Goal: Transaction & Acquisition: Purchase product/service

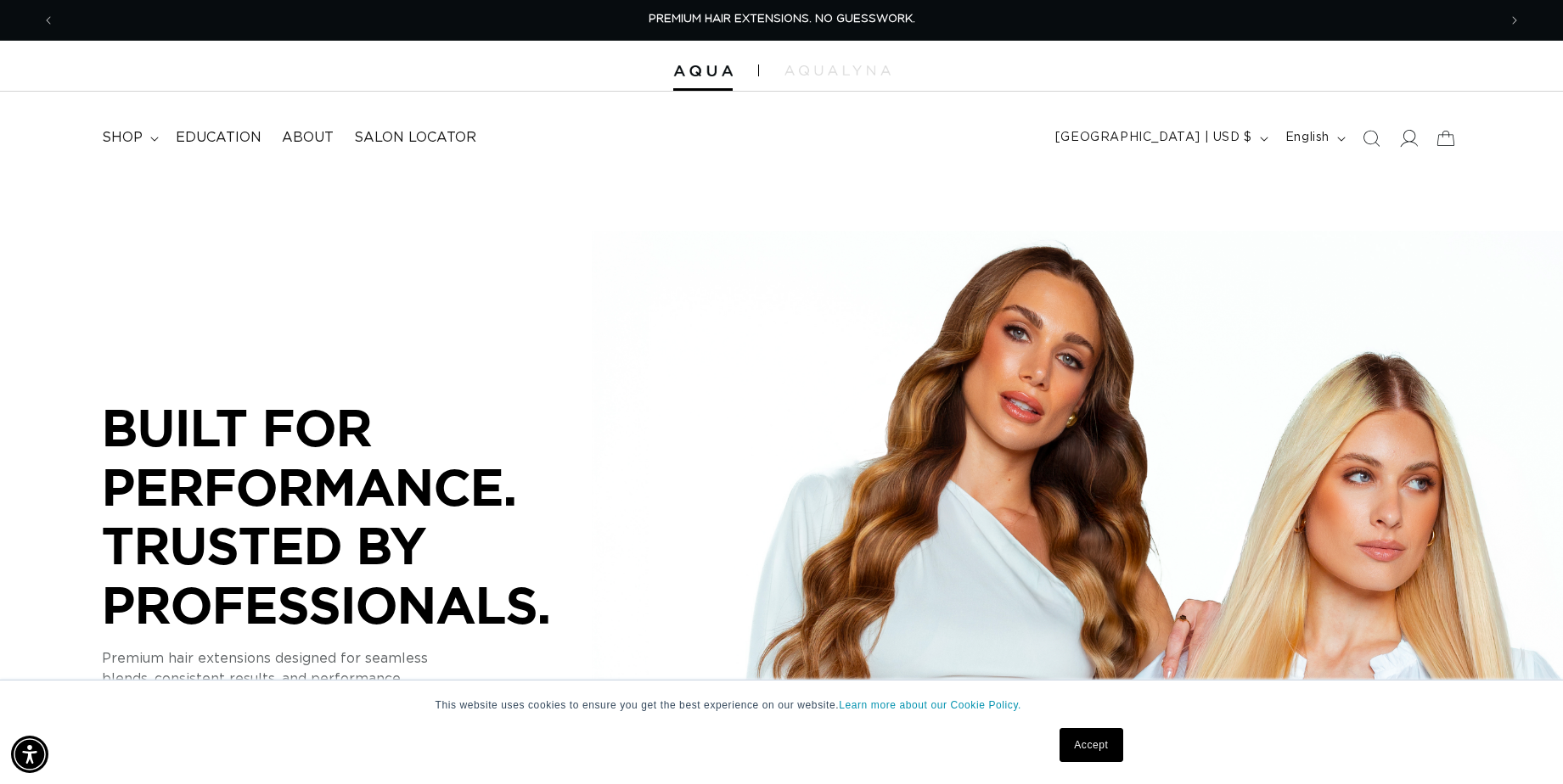
click at [1400, 138] on icon at bounding box center [1408, 137] width 18 height 18
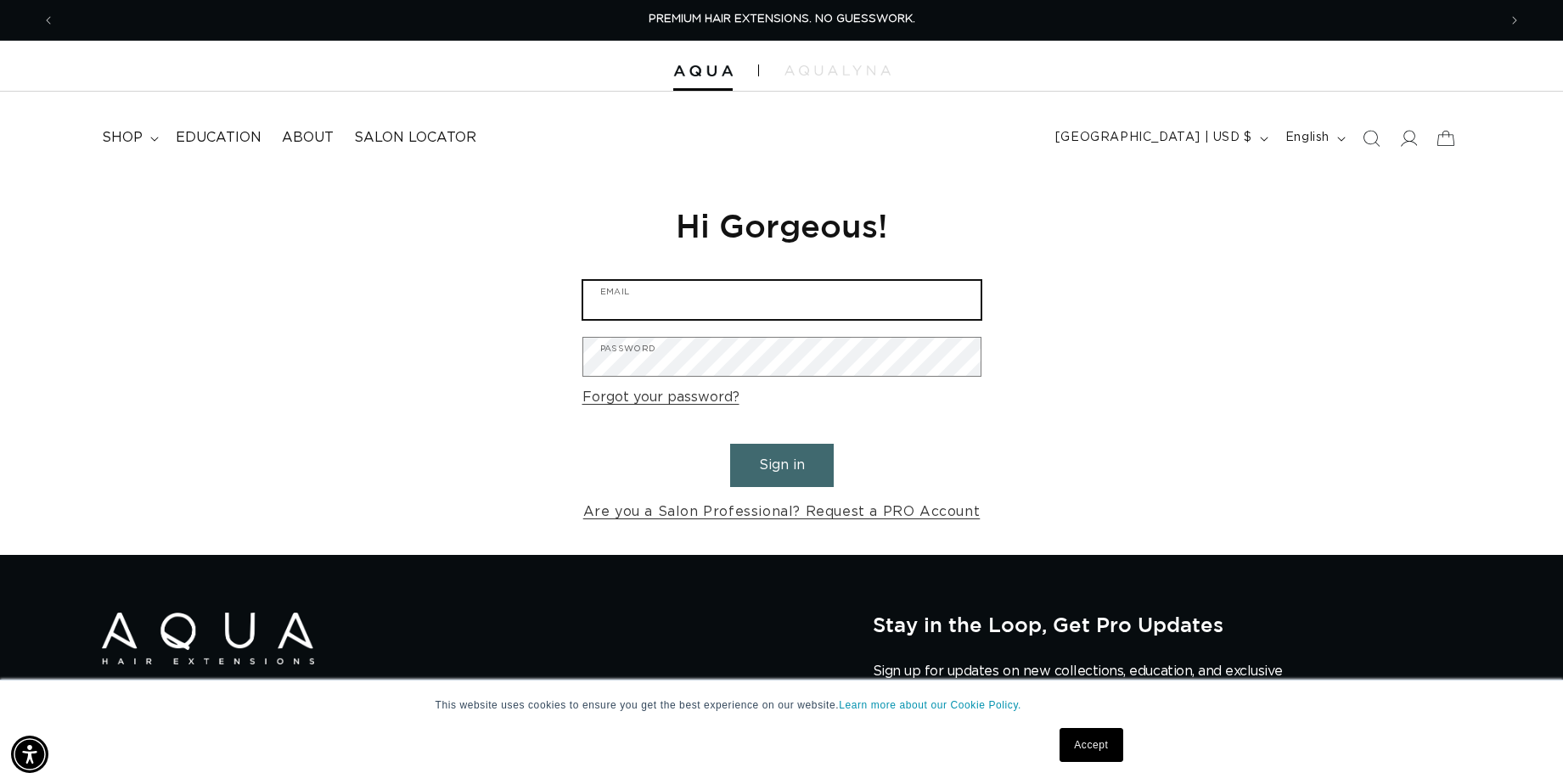
click at [686, 298] on input "Email" at bounding box center [782, 300] width 397 height 38
type input "lulusalon@sbcglobal.net"
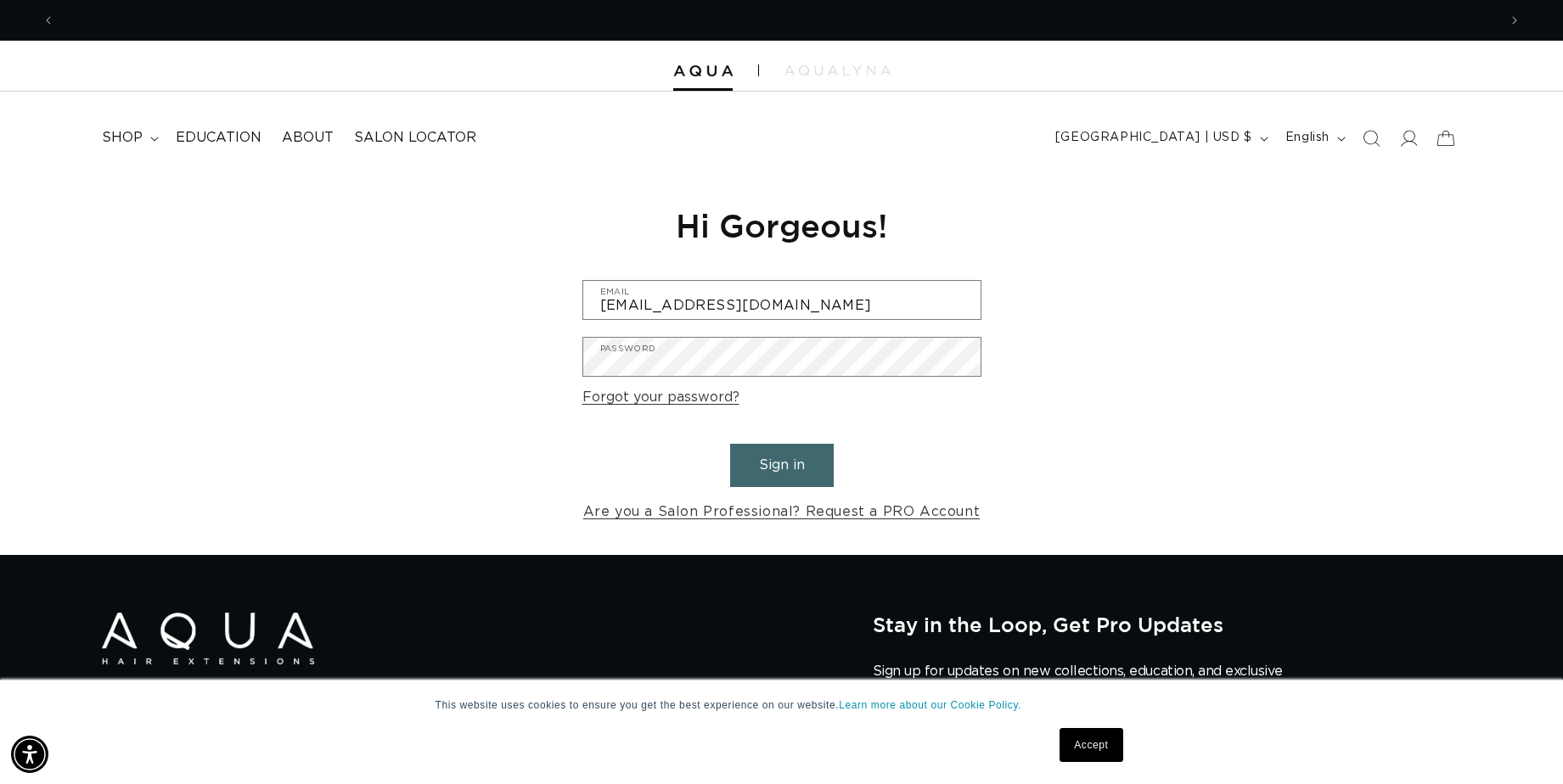
scroll to position [0, 1442]
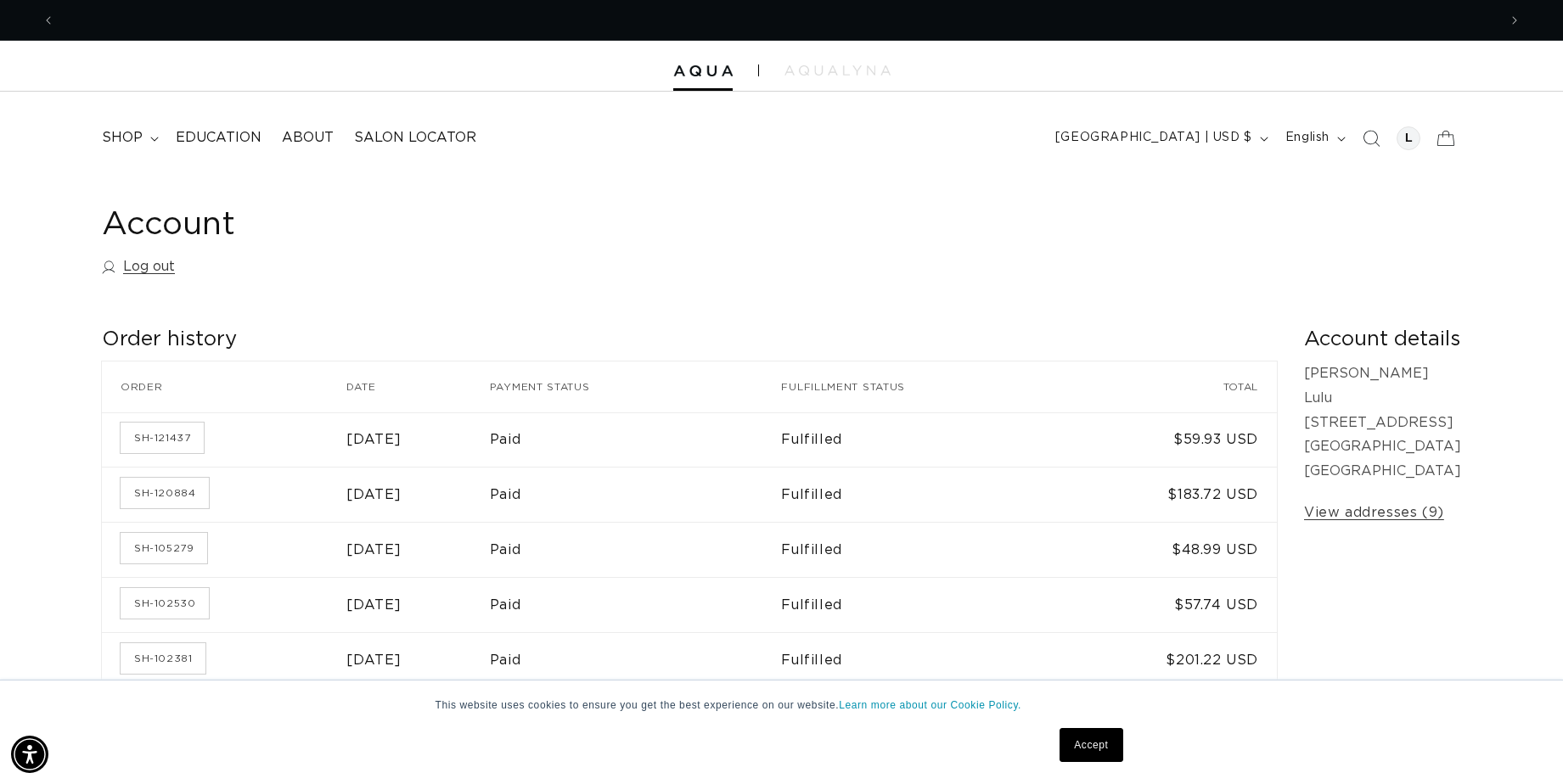
scroll to position [0, 1442]
click at [137, 126] on summary "shop" at bounding box center [129, 138] width 74 height 38
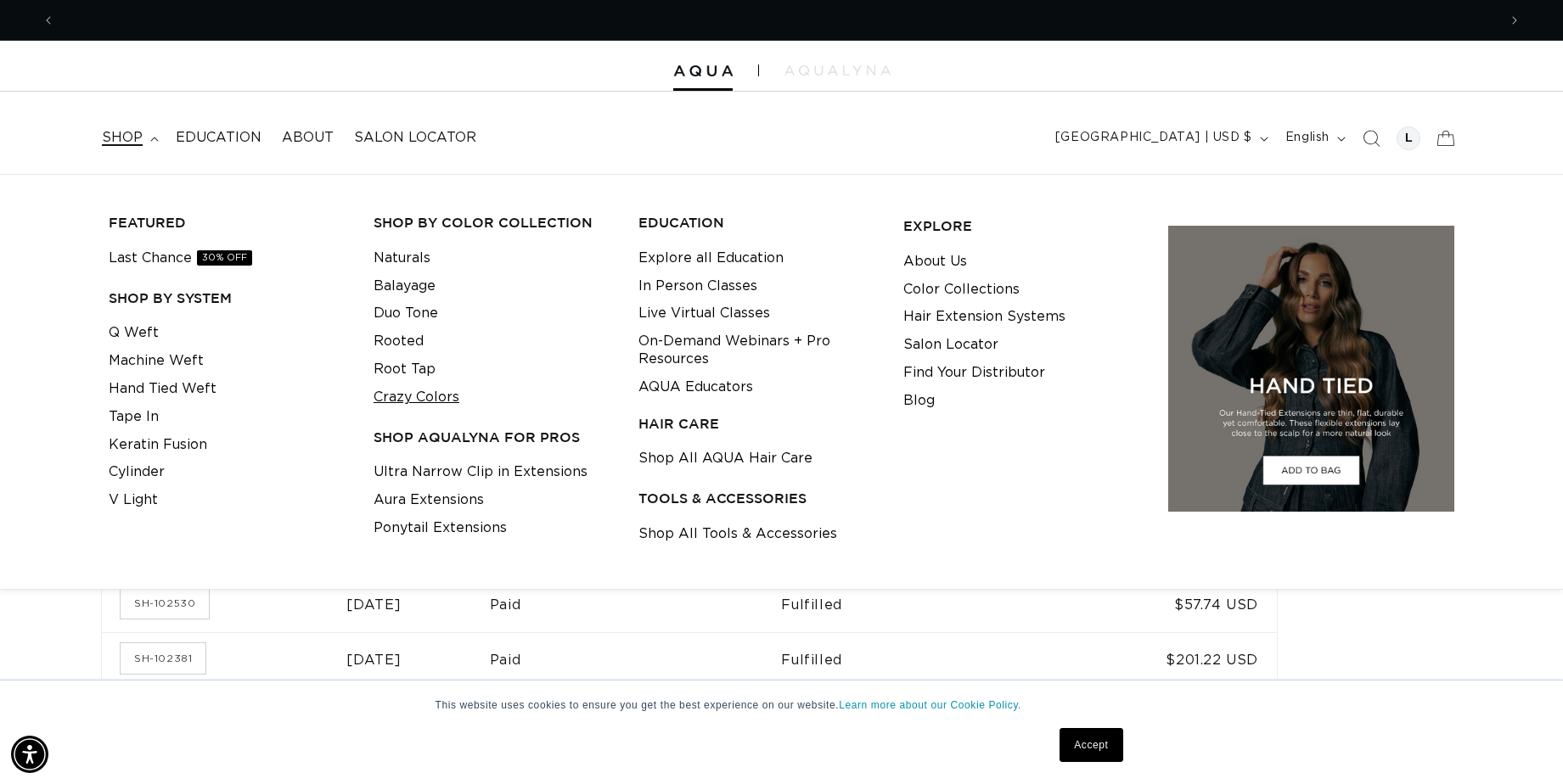
scroll to position [0, 0]
click at [410, 405] on link "Crazy Colors" at bounding box center [417, 397] width 86 height 28
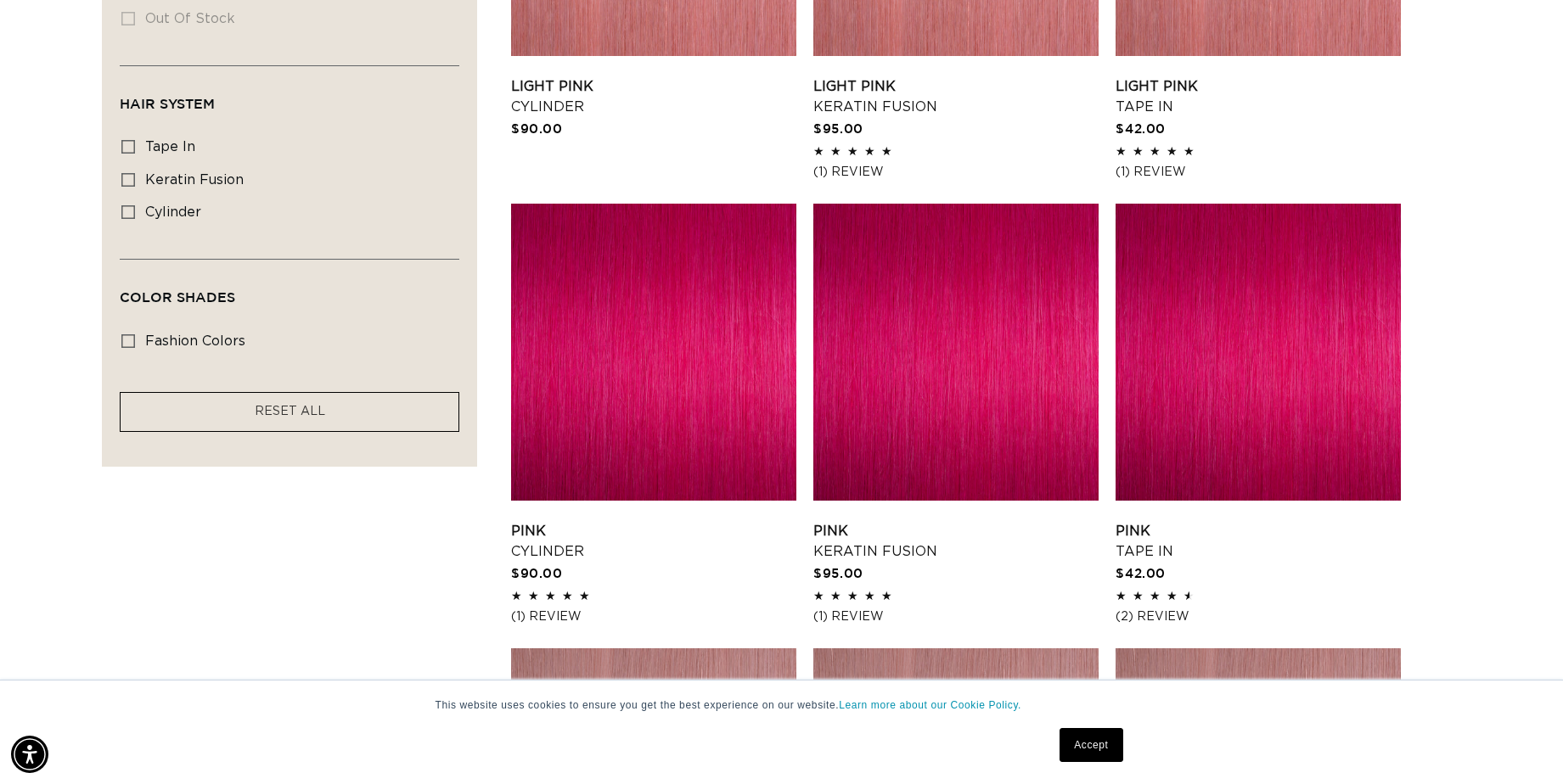
scroll to position [0, 2884]
click at [1200, 522] on link "Pink Tape In" at bounding box center [1258, 542] width 285 height 41
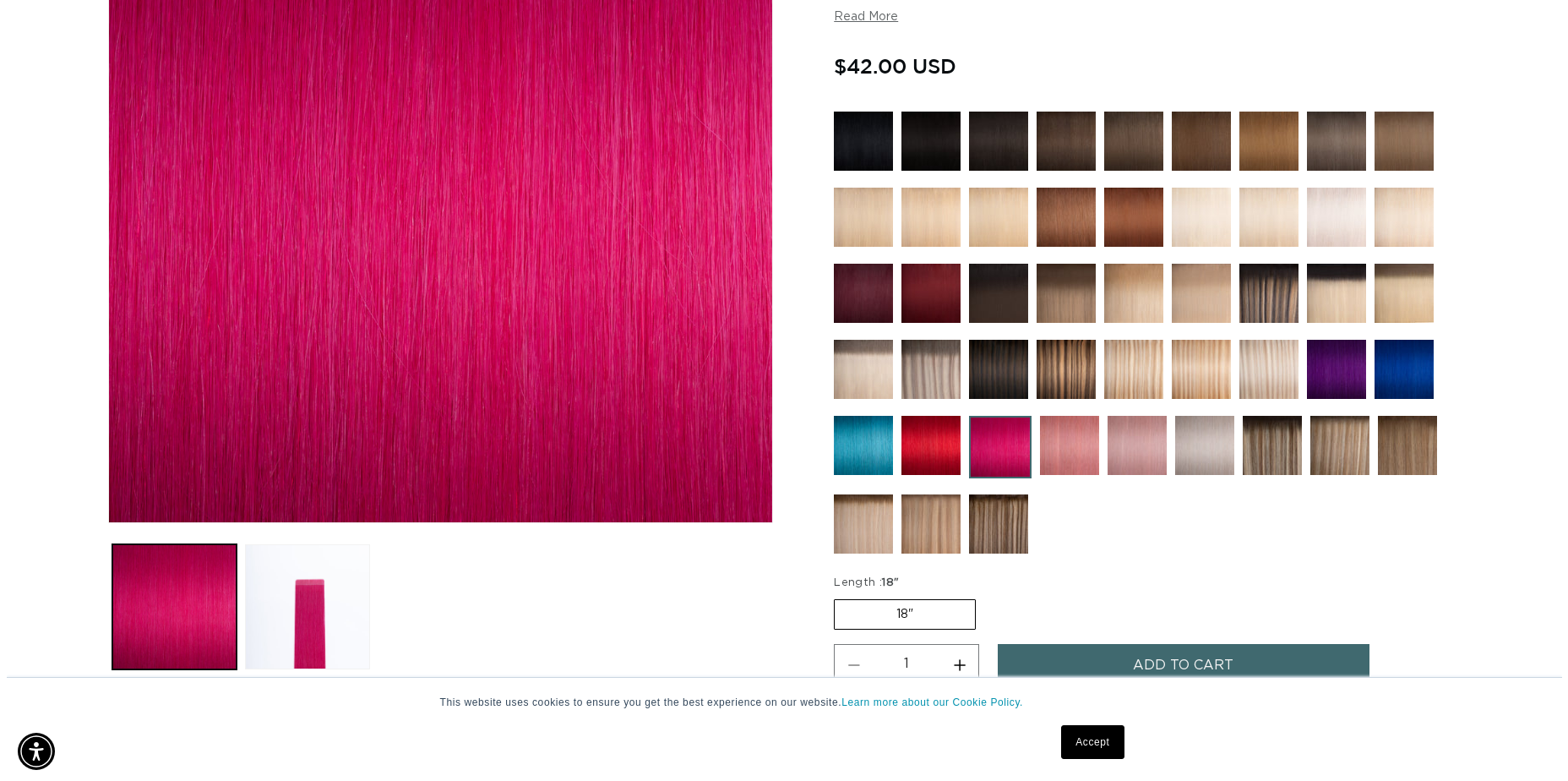
scroll to position [507, 0]
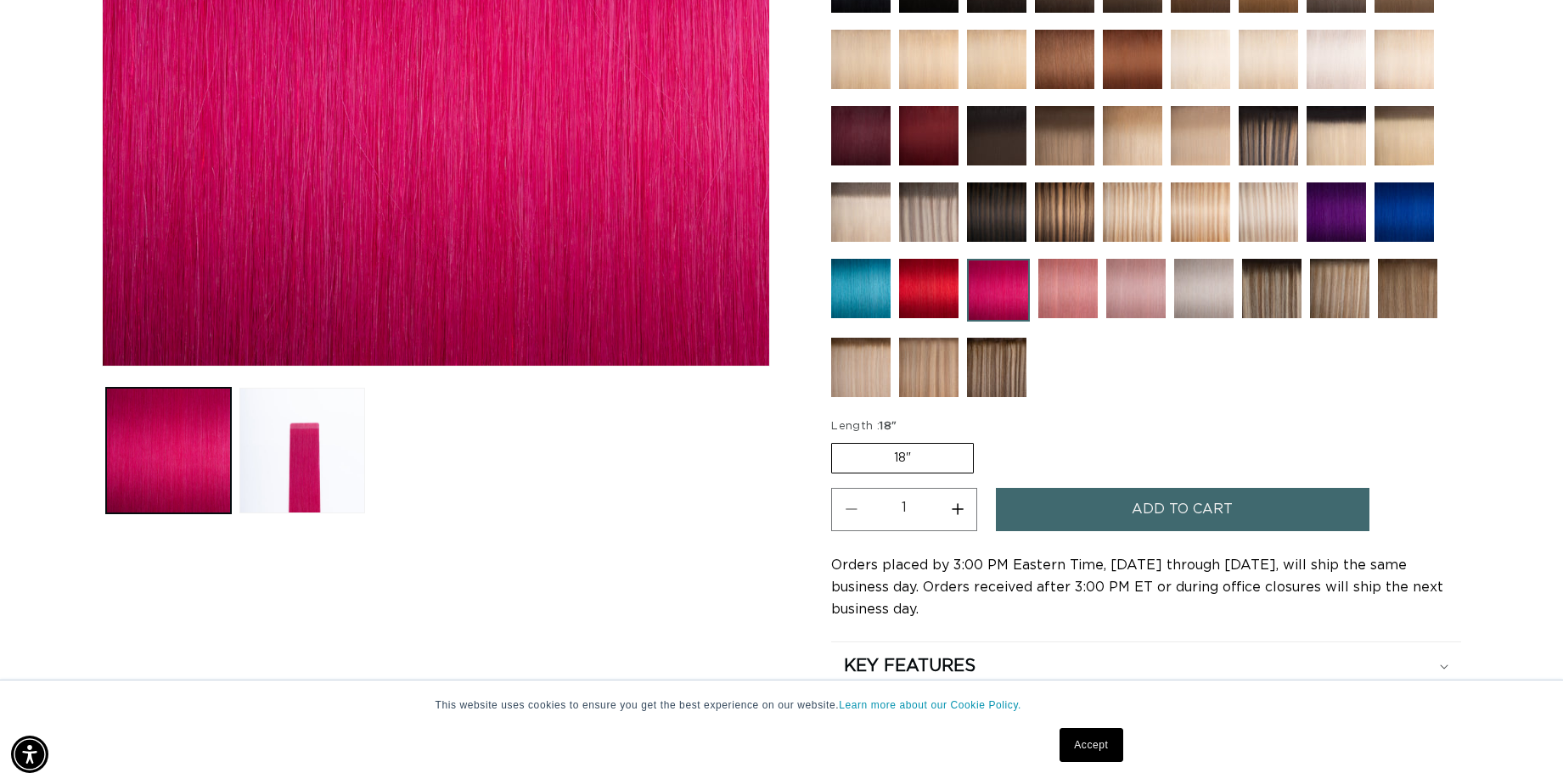
click at [1228, 488] on span "Add to cart" at bounding box center [1181, 509] width 101 height 43
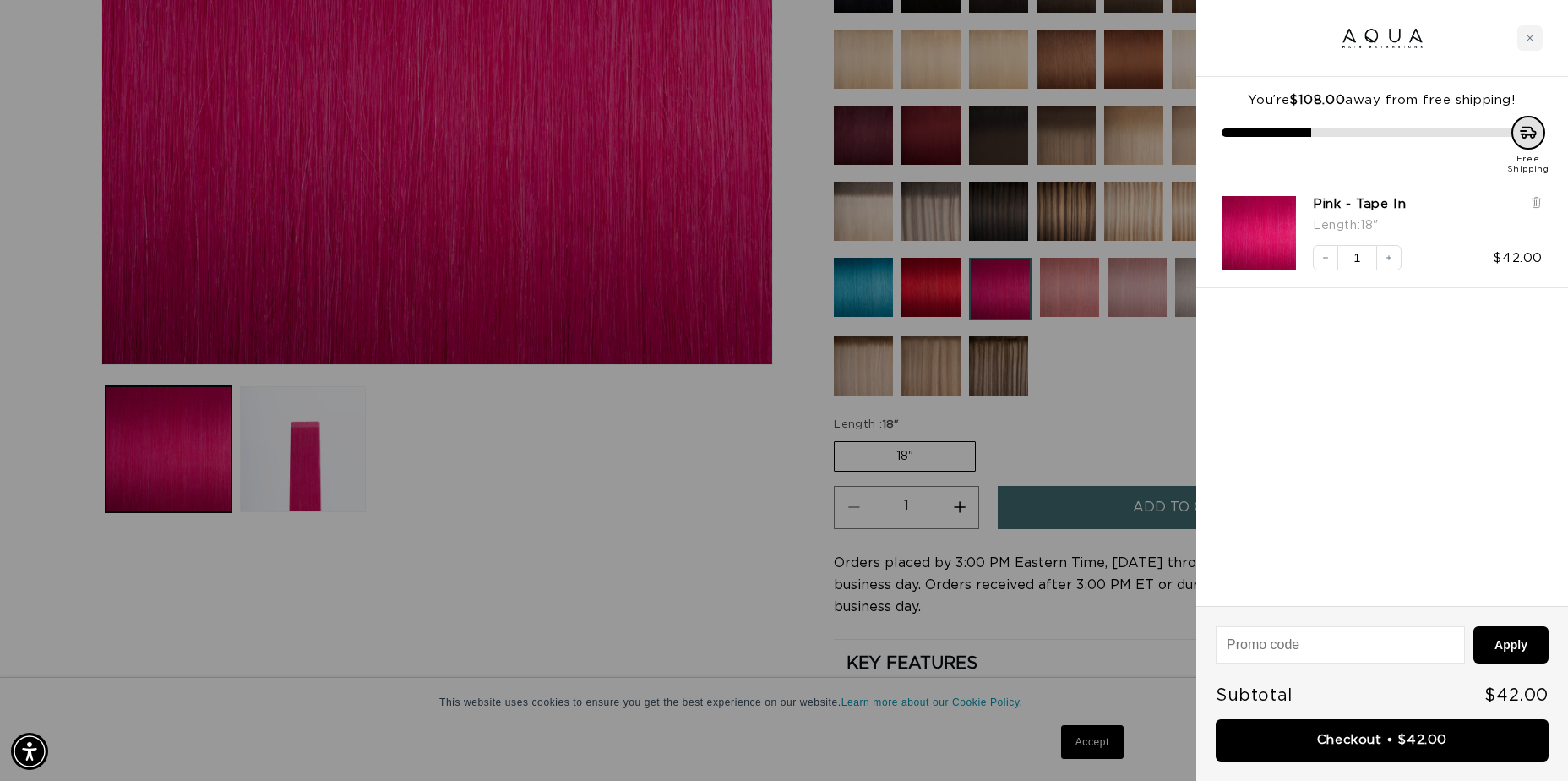
scroll to position [0, 2896]
click at [1424, 741] on link "Checkout • $42.00" at bounding box center [1382, 741] width 333 height 43
